Goal: Information Seeking & Learning: Learn about a topic

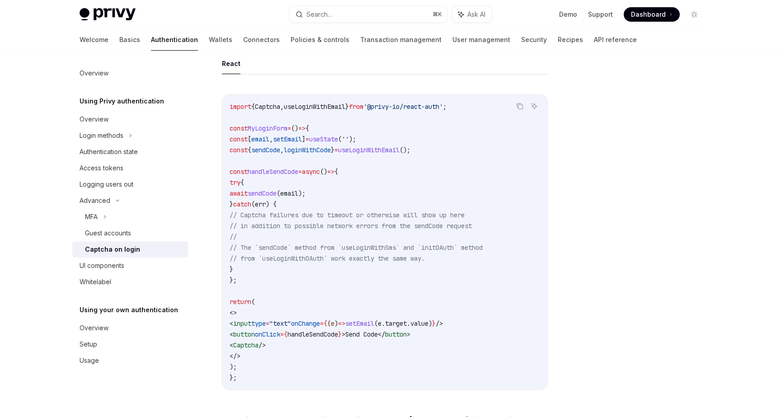
scroll to position [143, 0]
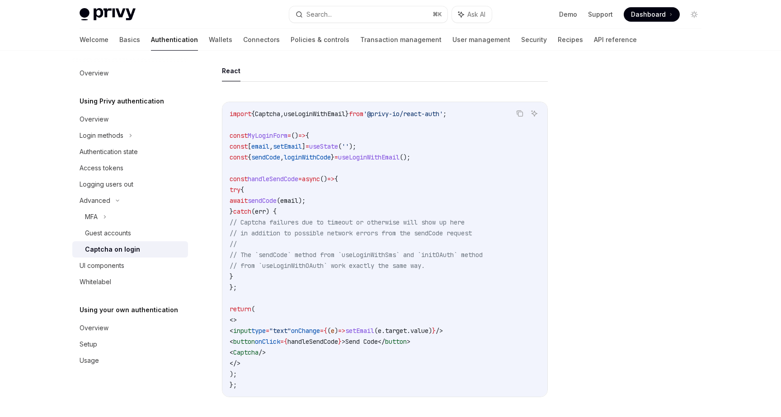
click at [269, 115] on span "Captcha" at bounding box center [267, 114] width 25 height 8
copy span "Captcha"
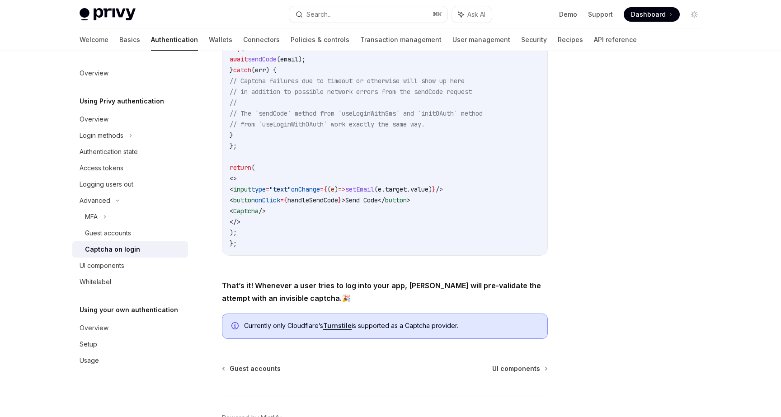
scroll to position [0, 0]
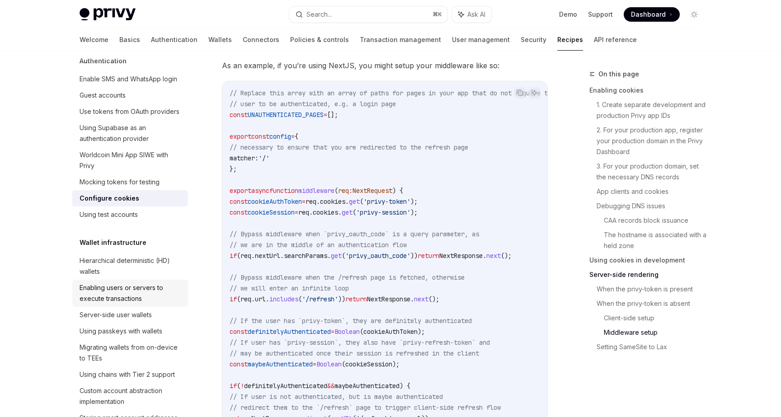
scroll to position [41, 0]
